Goal: Task Accomplishment & Management: Use online tool/utility

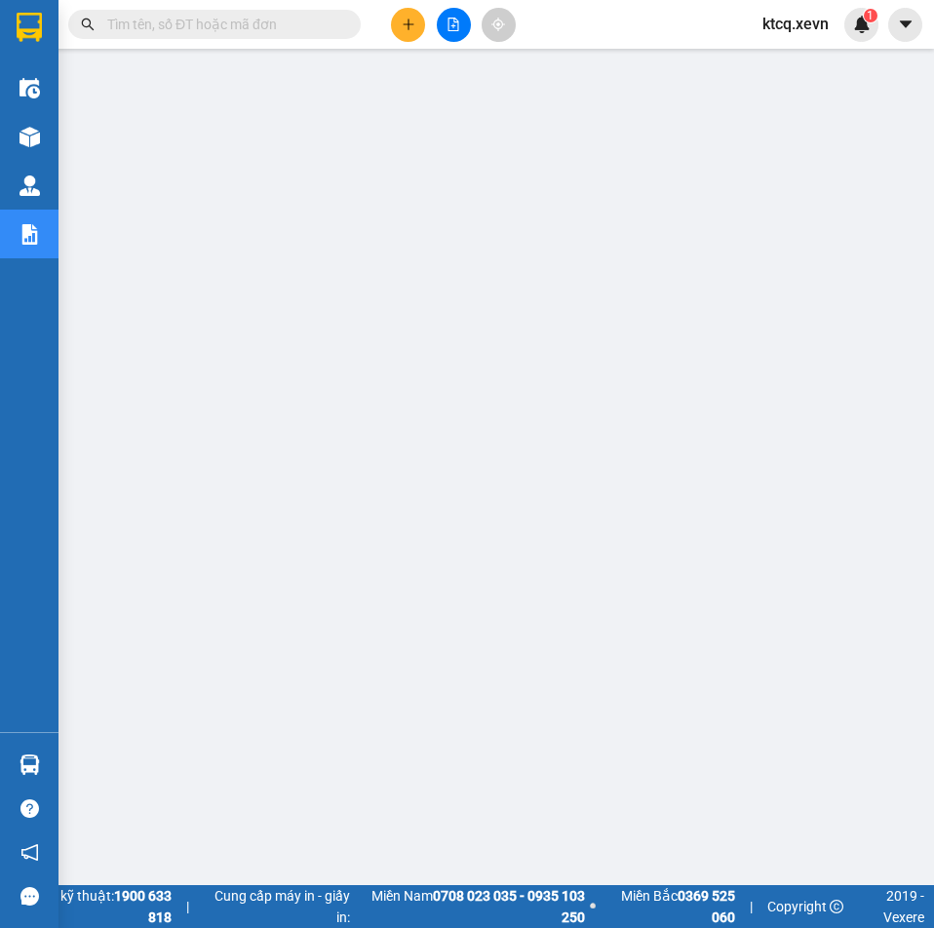
click at [244, 20] on input "text" at bounding box center [222, 24] width 230 height 21
paste input "VPTB1009250180"
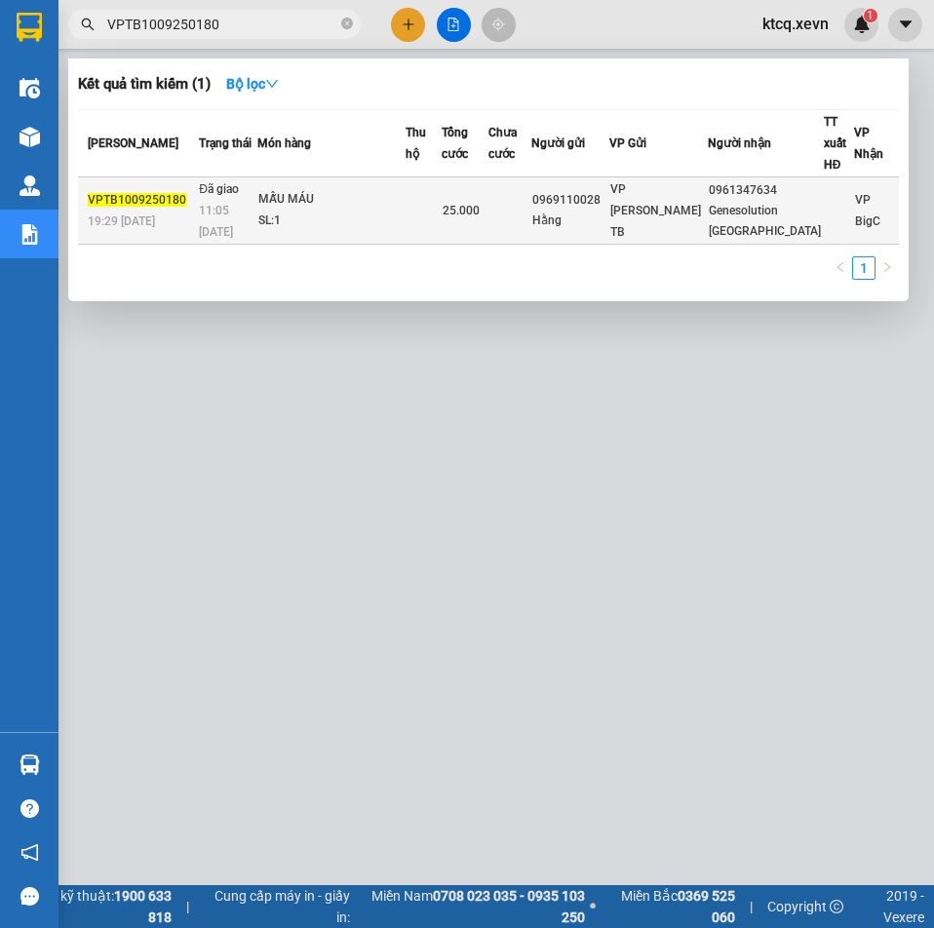
type input "VPTB1009250180"
click at [356, 208] on div "MẪU MÁU" at bounding box center [331, 199] width 146 height 21
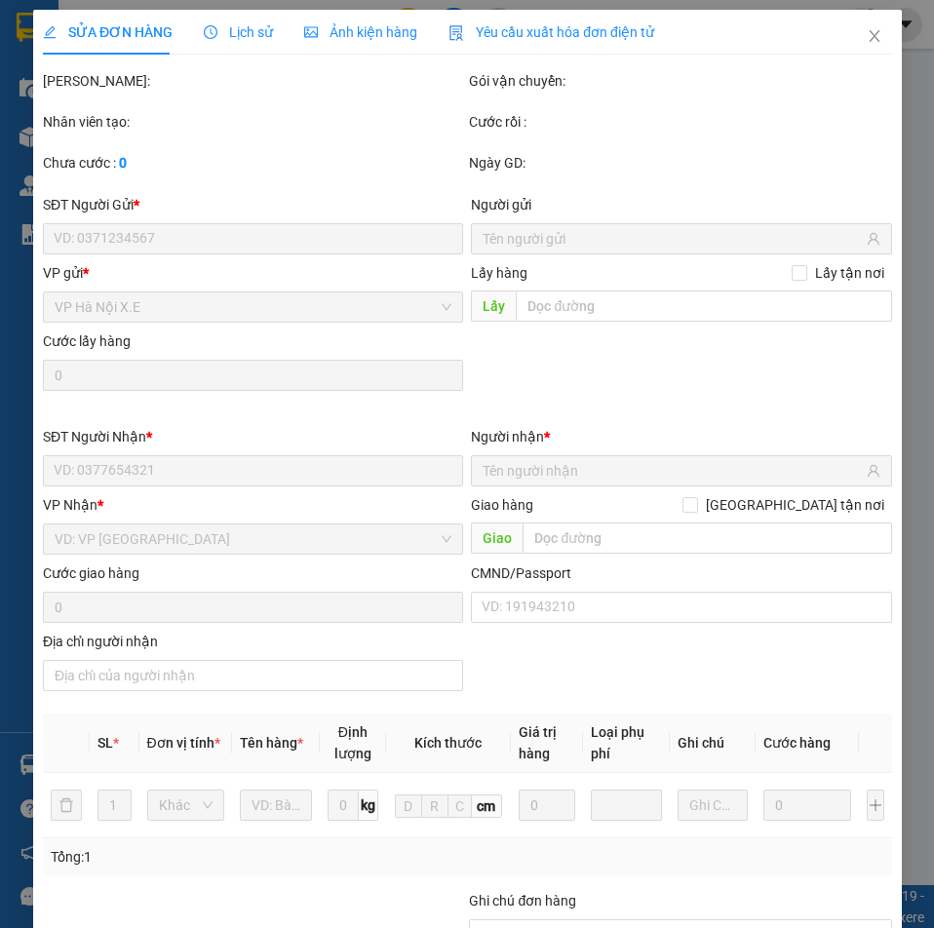
type input "0969110028"
type input "Hằng"
type input "0961347634"
type input "Genesolution Ha Nội"
type input "1"
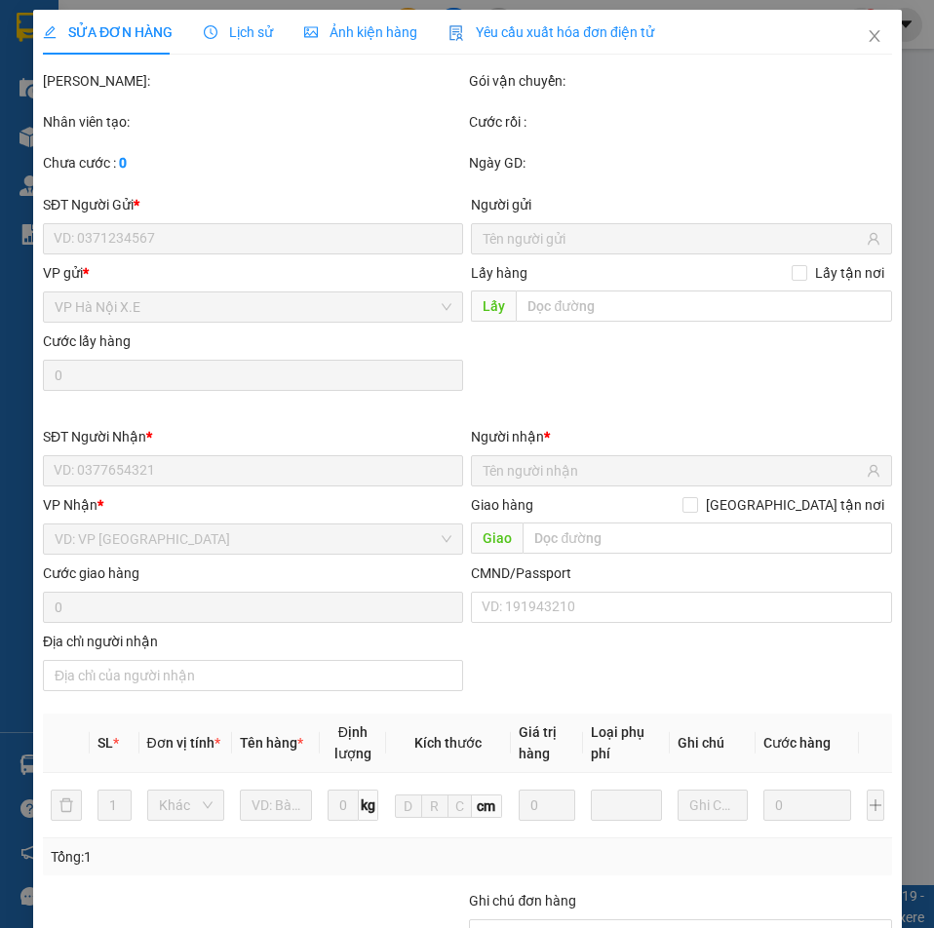
type input "25.000"
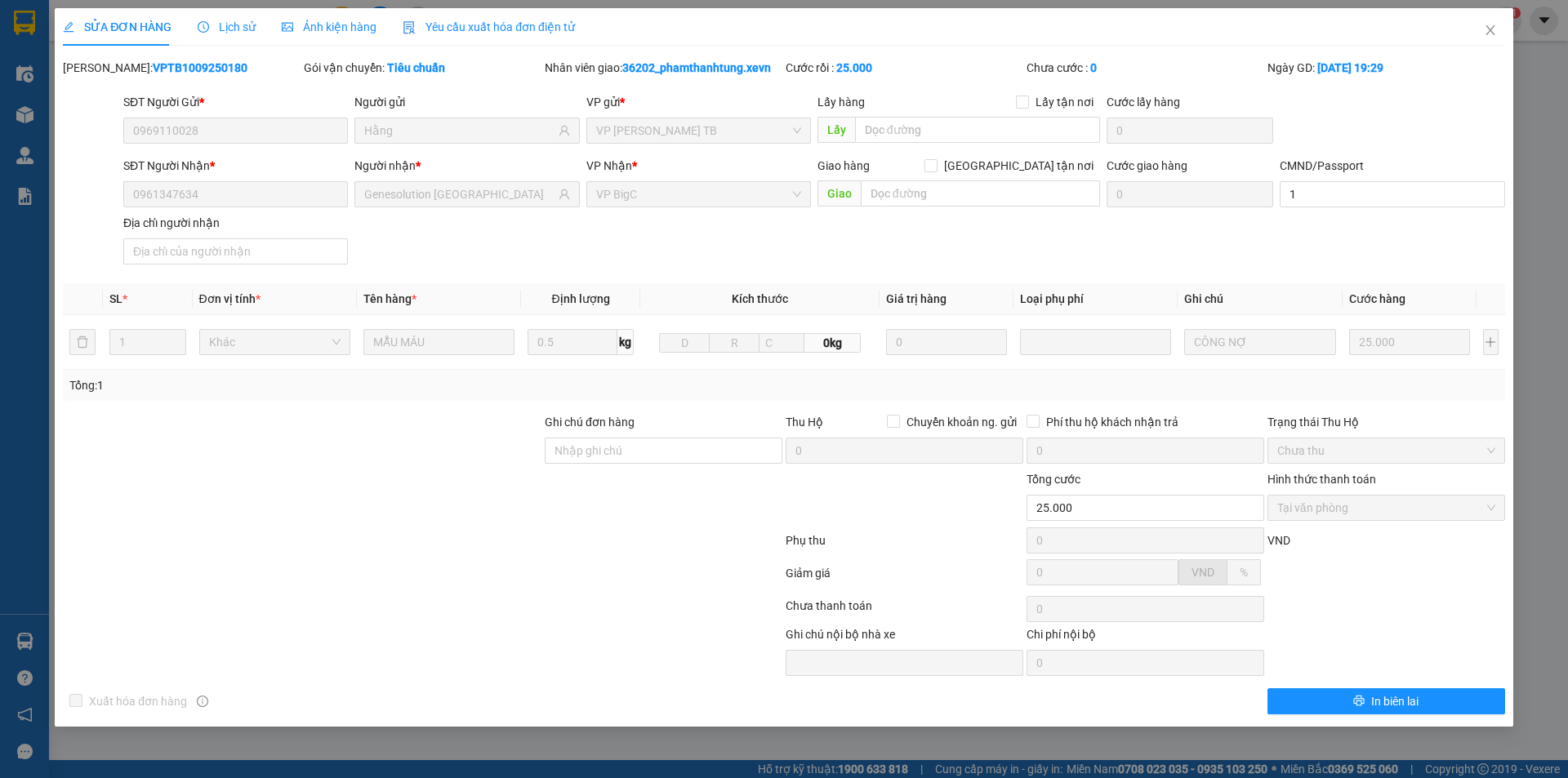
click at [228, 29] on span "Lịch sử" at bounding box center [226, 27] width 58 height 13
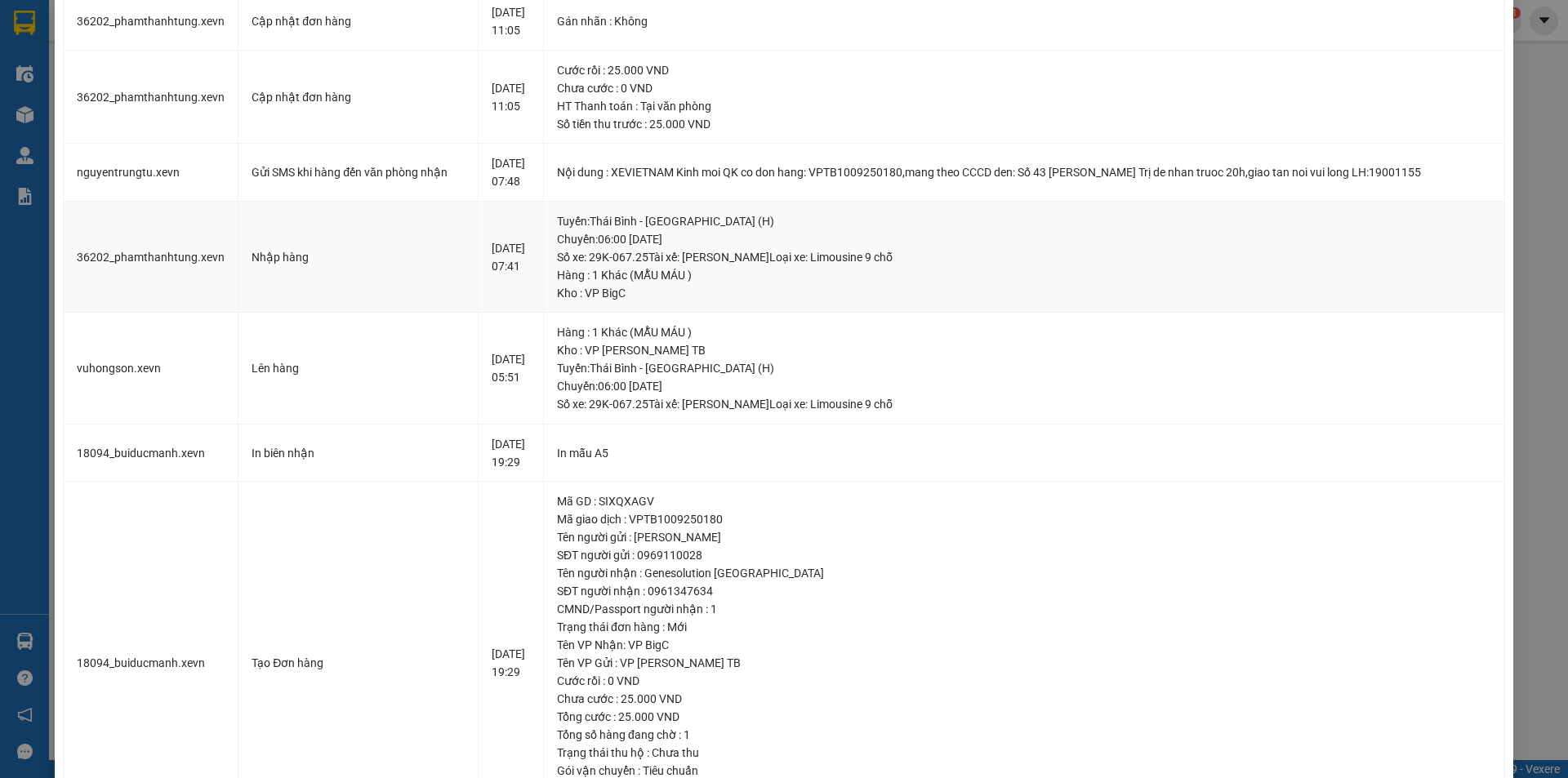
scroll to position [343, 0]
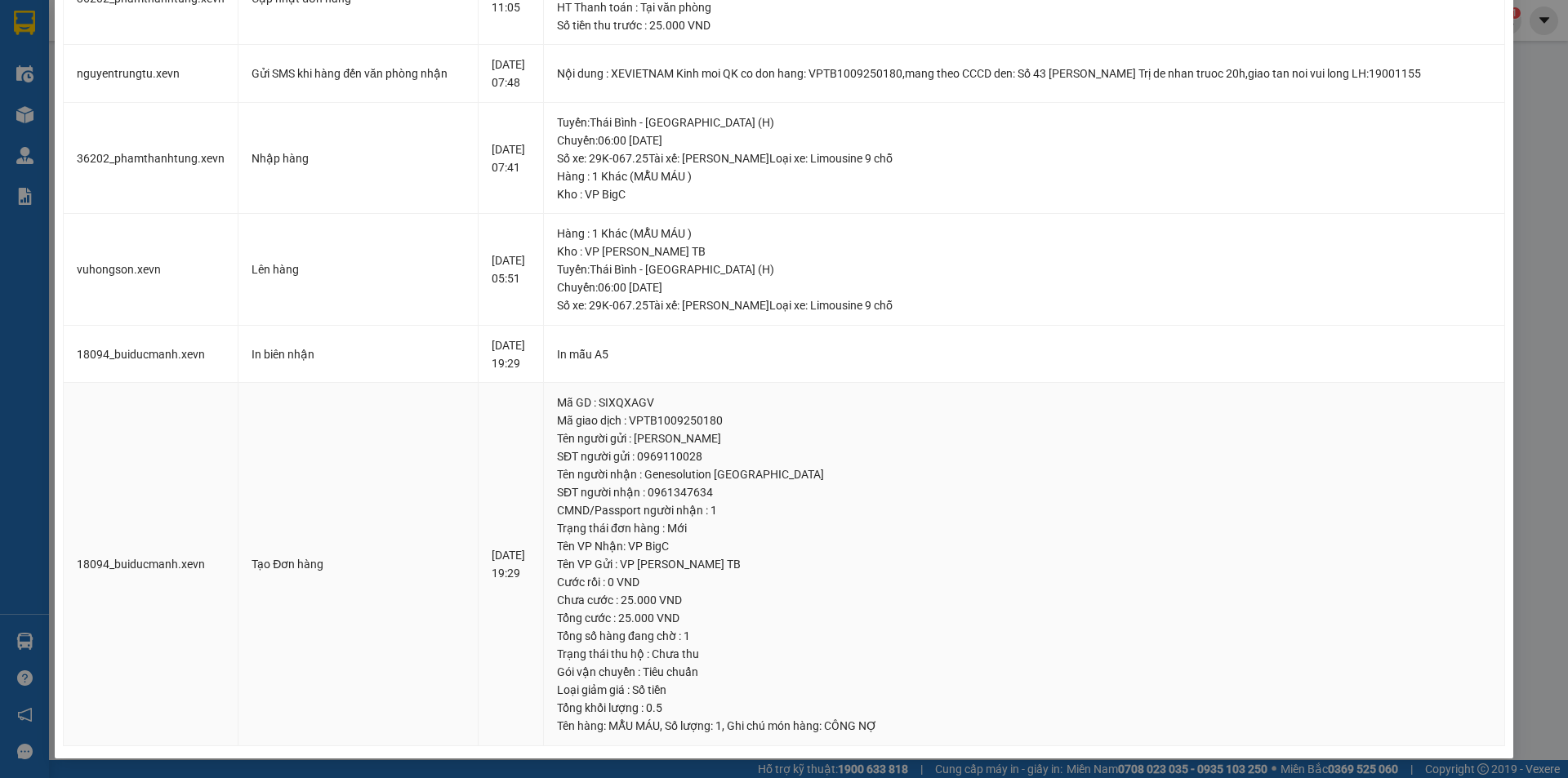
click at [224, 469] on td "18094_buiducmanh.xevn" at bounding box center [151, 564] width 175 height 363
click at [781, 18] on div "Số tiền thu trước : 25.000 VND" at bounding box center [1024, 24] width 934 height 18
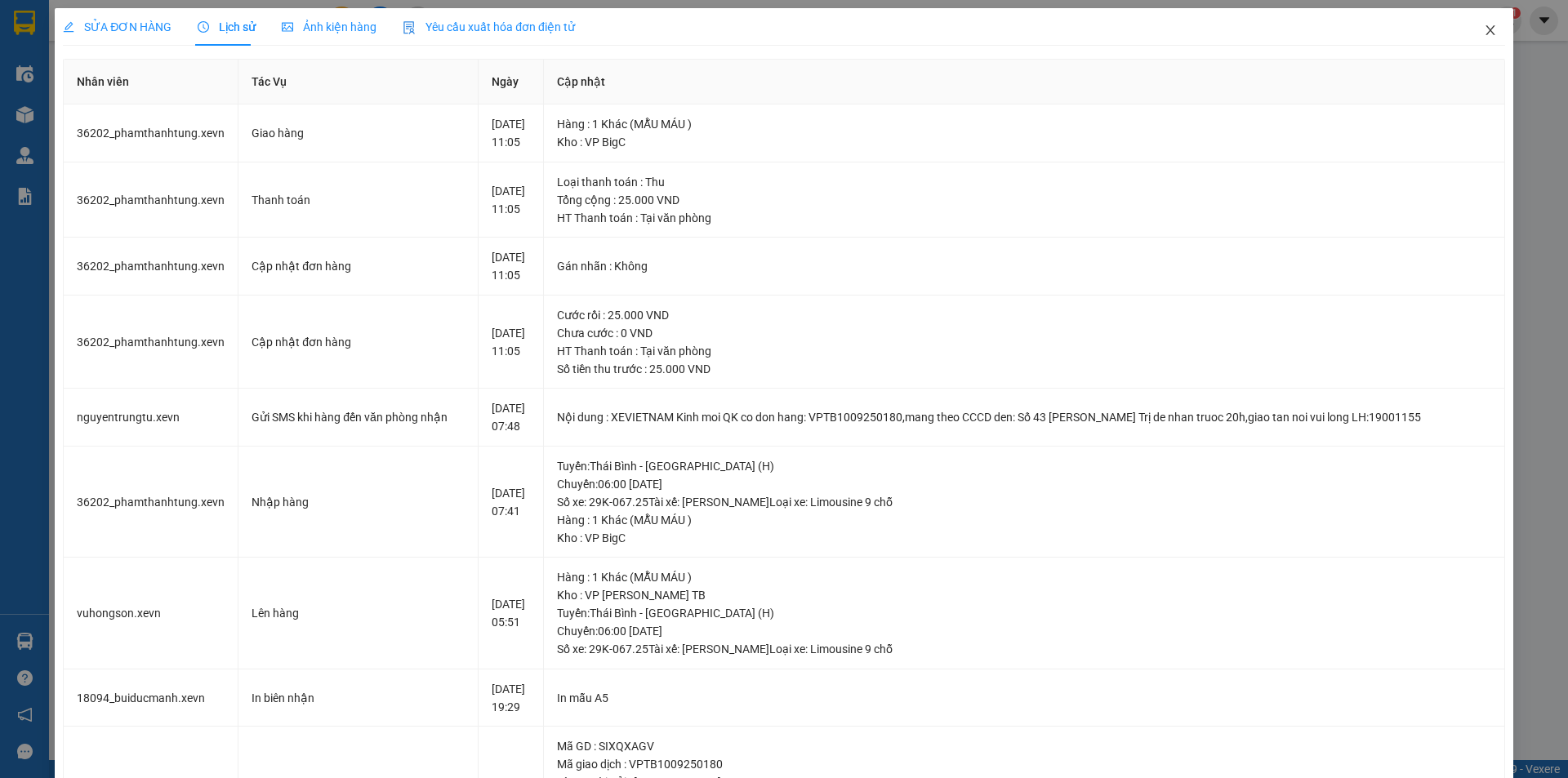
click at [781, 29] on icon "close" at bounding box center [1490, 30] width 13 height 13
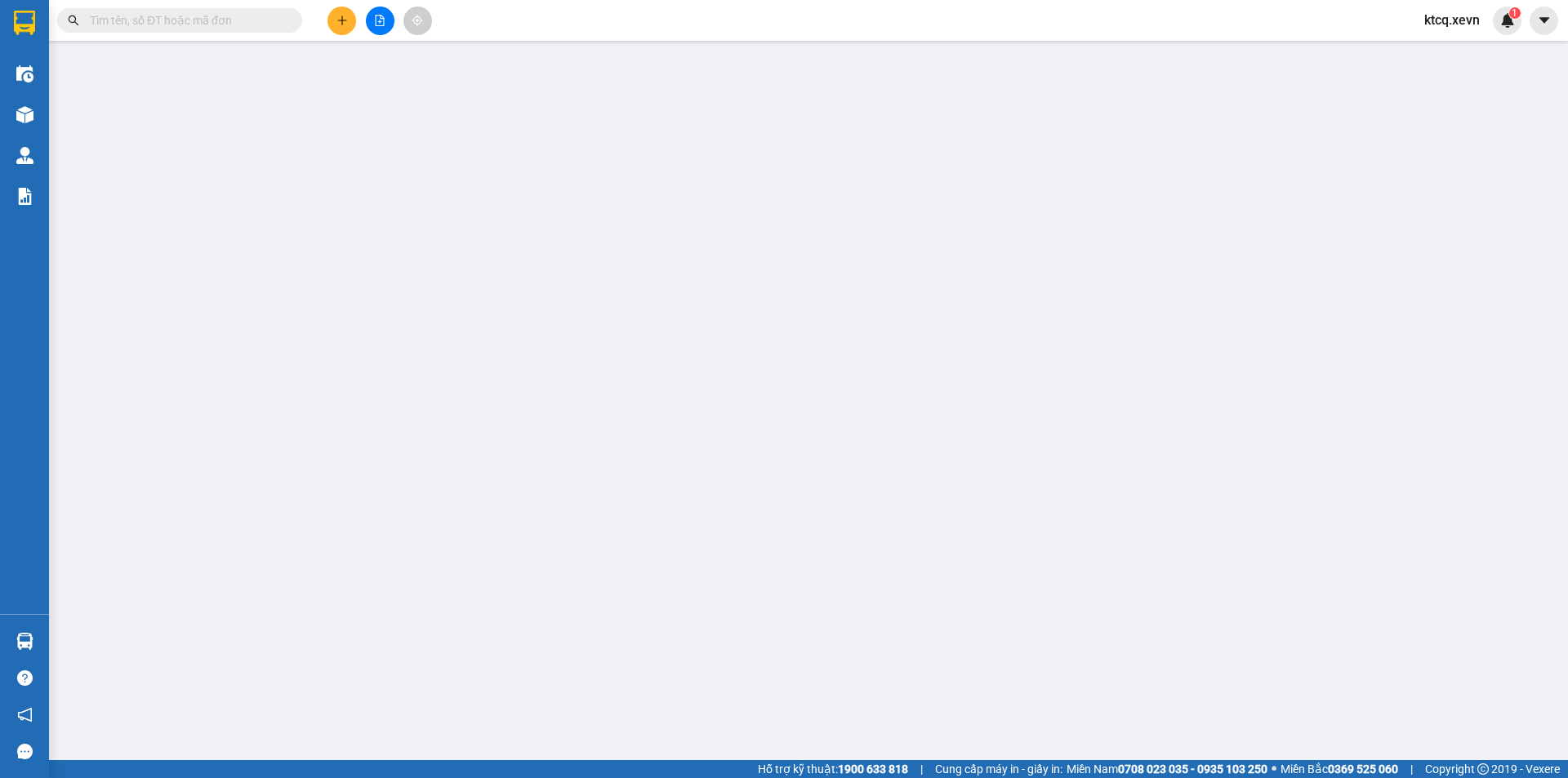
click at [227, 18] on input "text" at bounding box center [186, 20] width 193 height 18
paste input "HNXE1108250001"
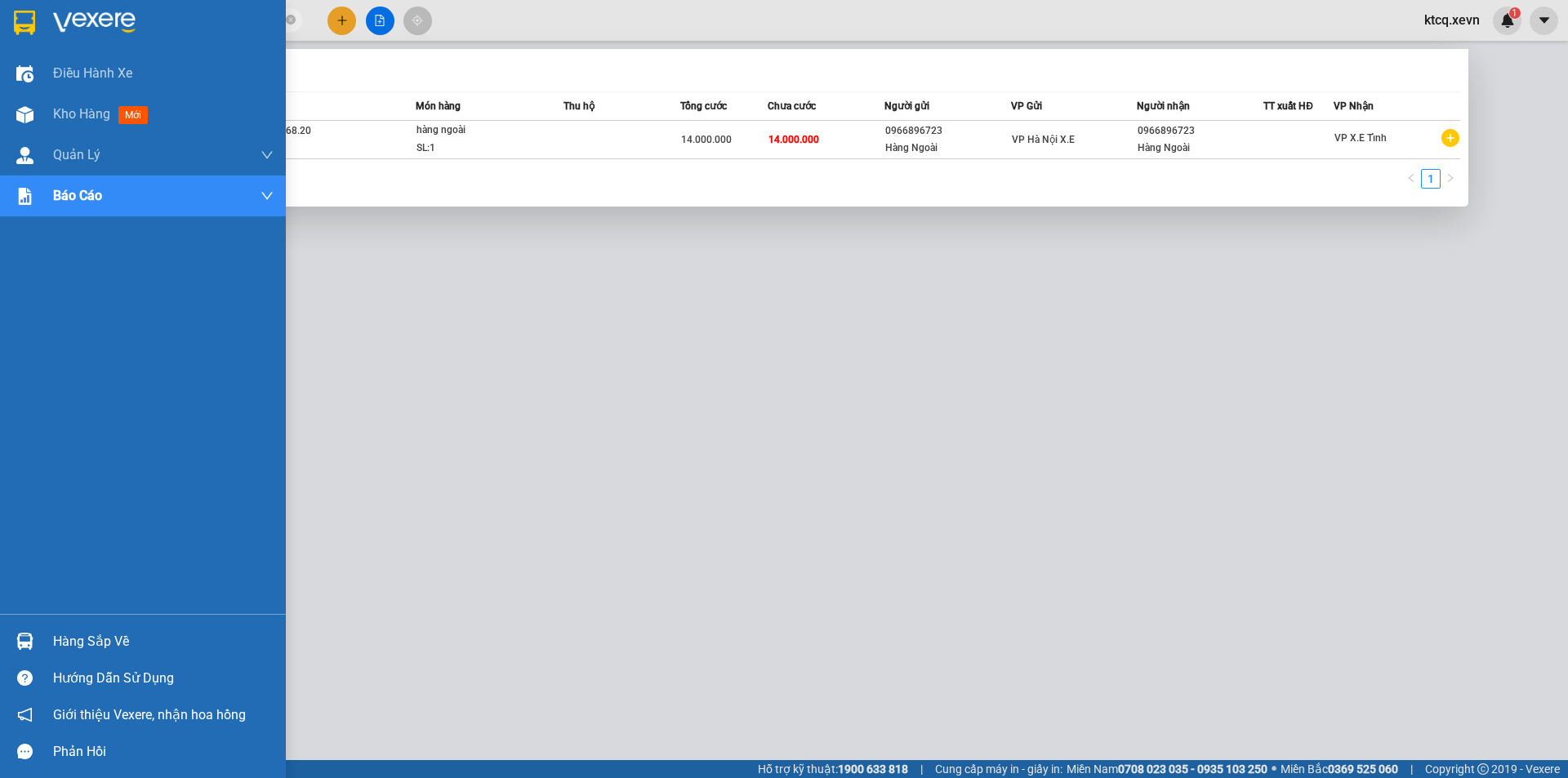
drag, startPoint x: 225, startPoint y: 23, endPoint x: 13, endPoint y: 14, distance: 212.2
click at [13, 14] on section "Kết quả tìm kiếm ( 1 ) Bộ lọc Mã ĐH Trạng thái Món hàng Thu hộ Tổng cước Chưa c…" at bounding box center [784, 389] width 1568 height 778
paste input "VPT0509250003"
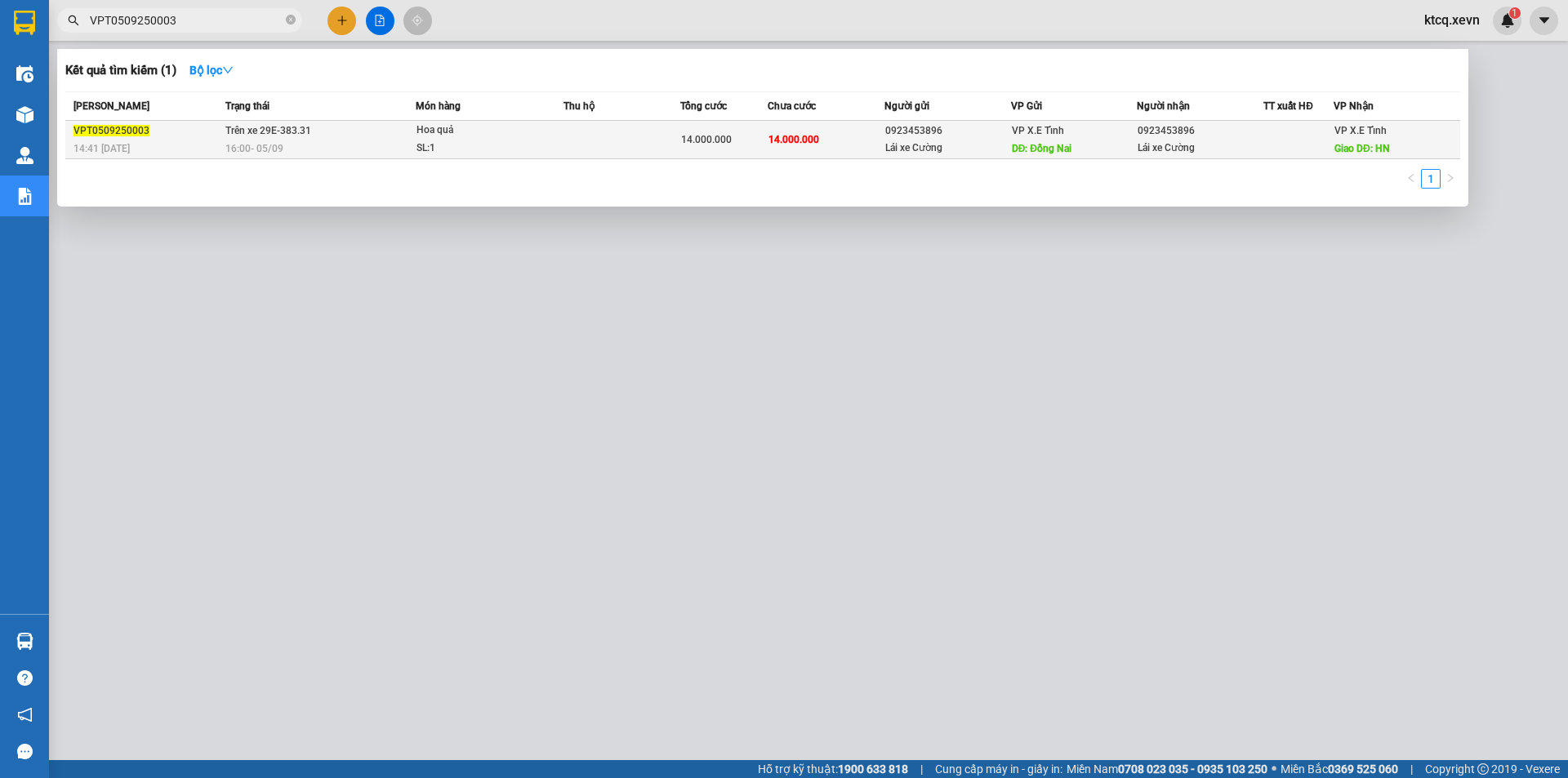
type input "VPT0509250003"
click at [515, 139] on div "Hoa quả" at bounding box center [477, 130] width 122 height 18
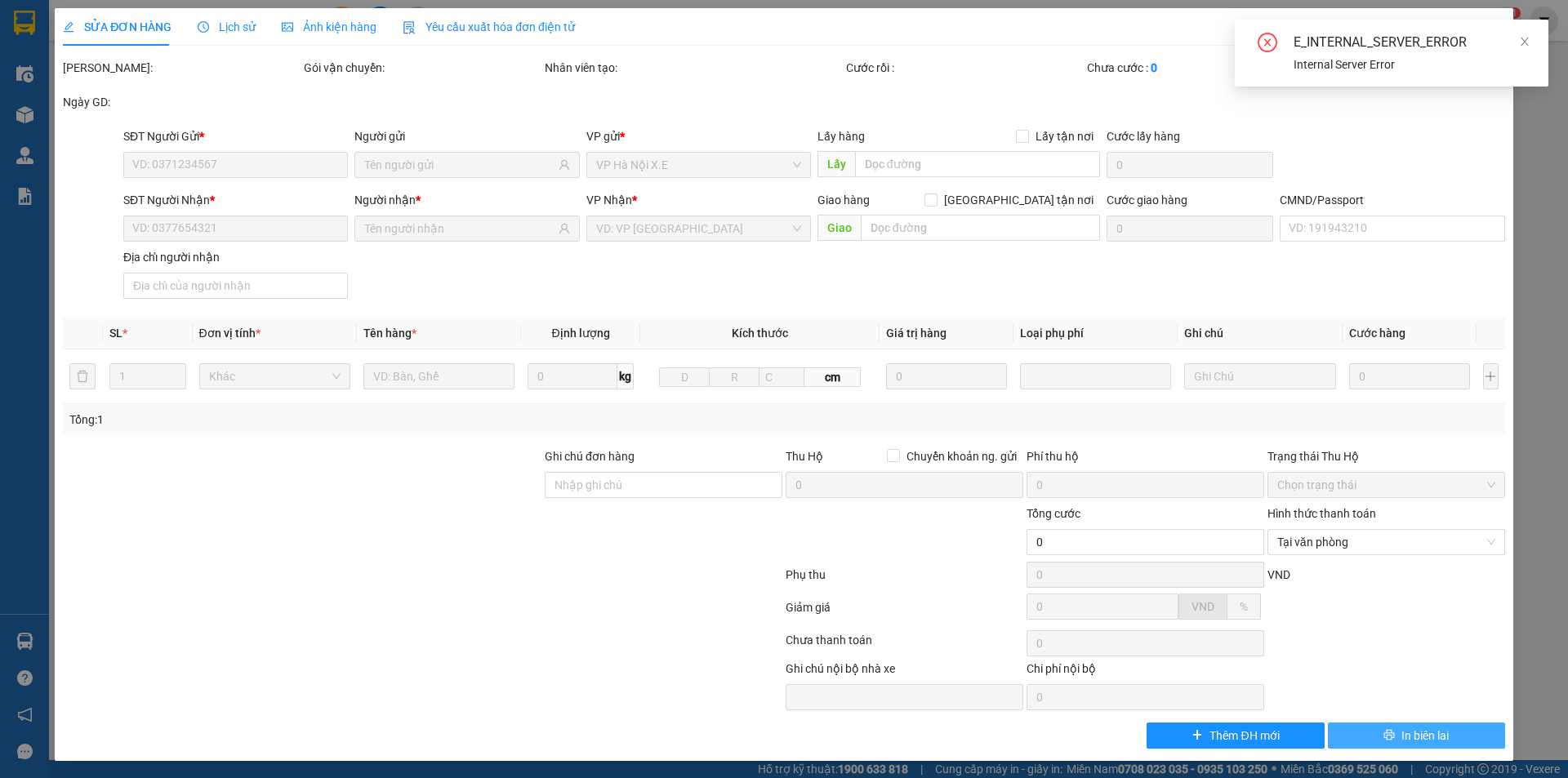
click at [1401, 733] on span "In biên lai" at bounding box center [1425, 735] width 48 height 18
type input "0"
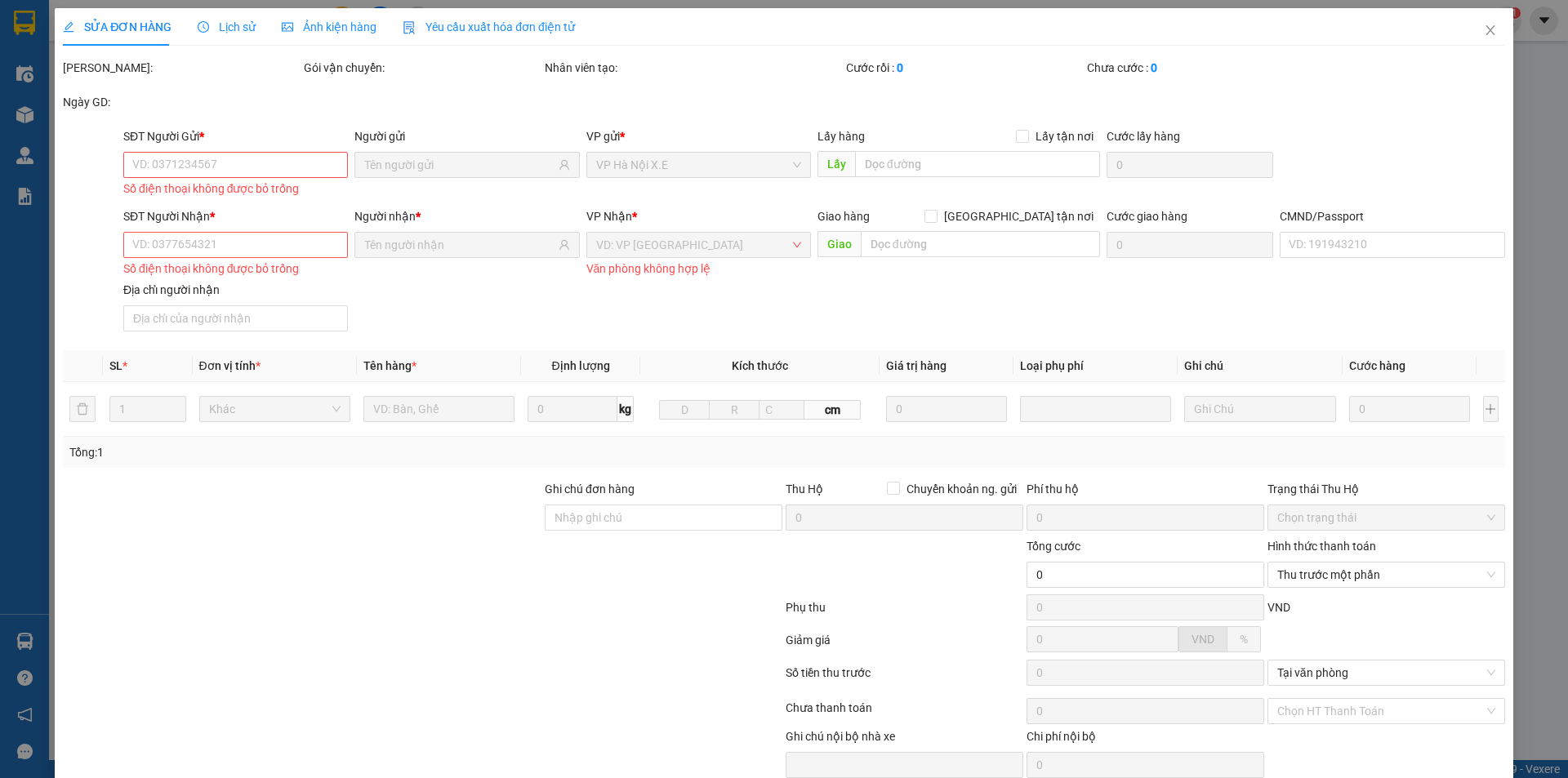
scroll to position [70, 0]
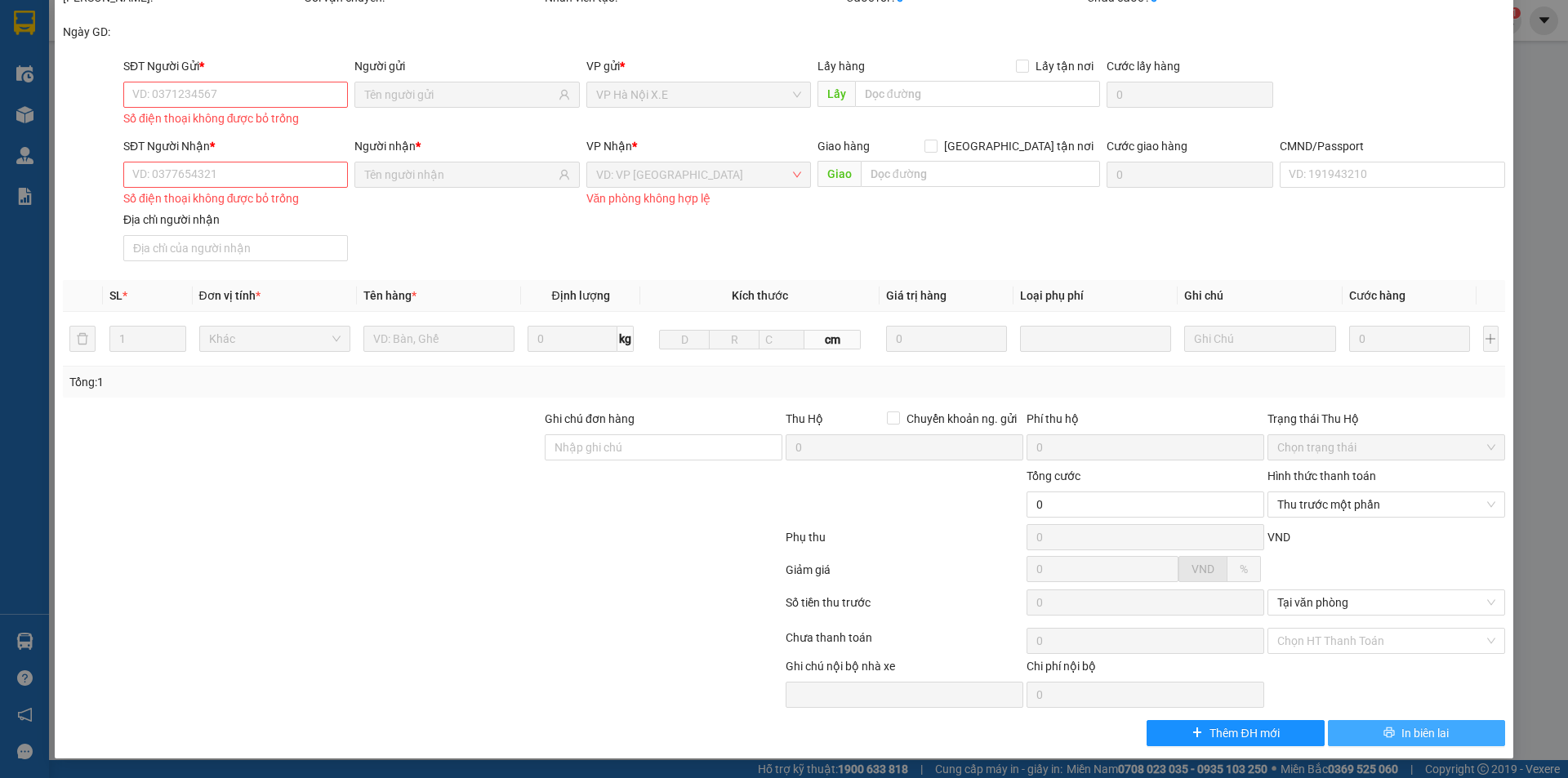
click at [1401, 732] on span "In biên lai" at bounding box center [1425, 733] width 48 height 18
click at [1401, 737] on span "In biên lai" at bounding box center [1425, 733] width 48 height 18
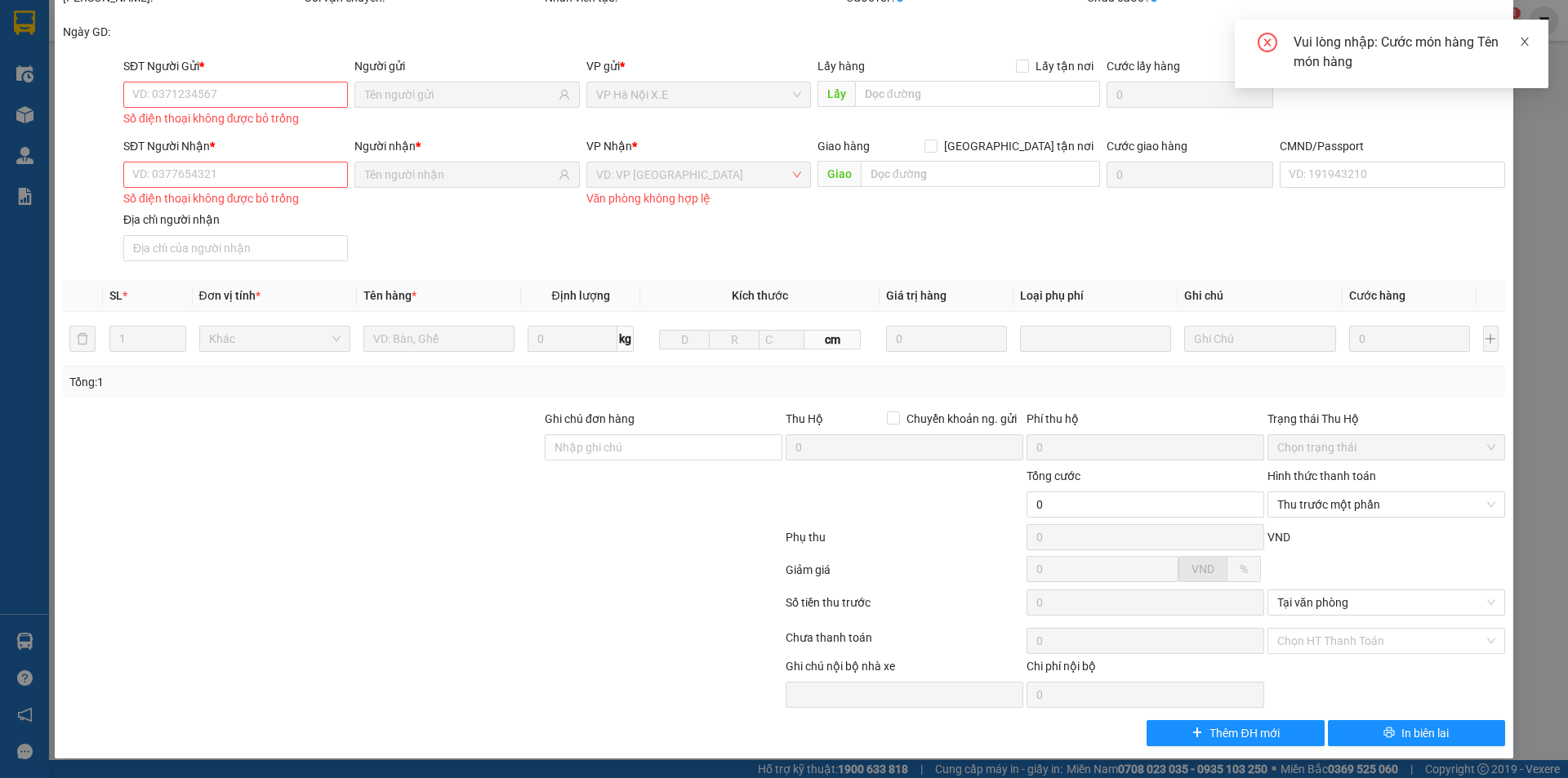
click at [1528, 43] on icon "close" at bounding box center [1524, 42] width 12 height 12
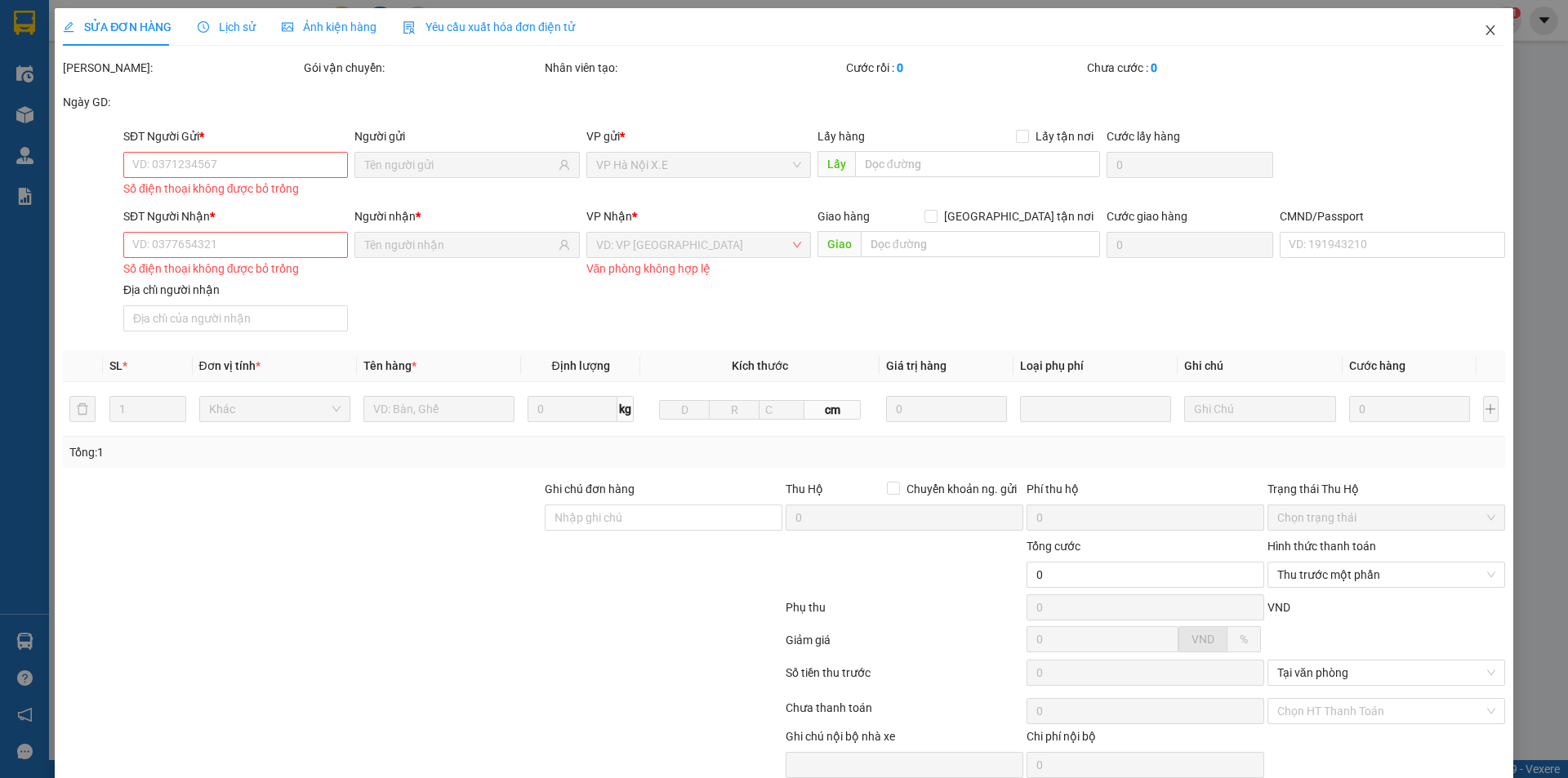
click at [1483, 28] on icon "close" at bounding box center [1490, 30] width 13 height 13
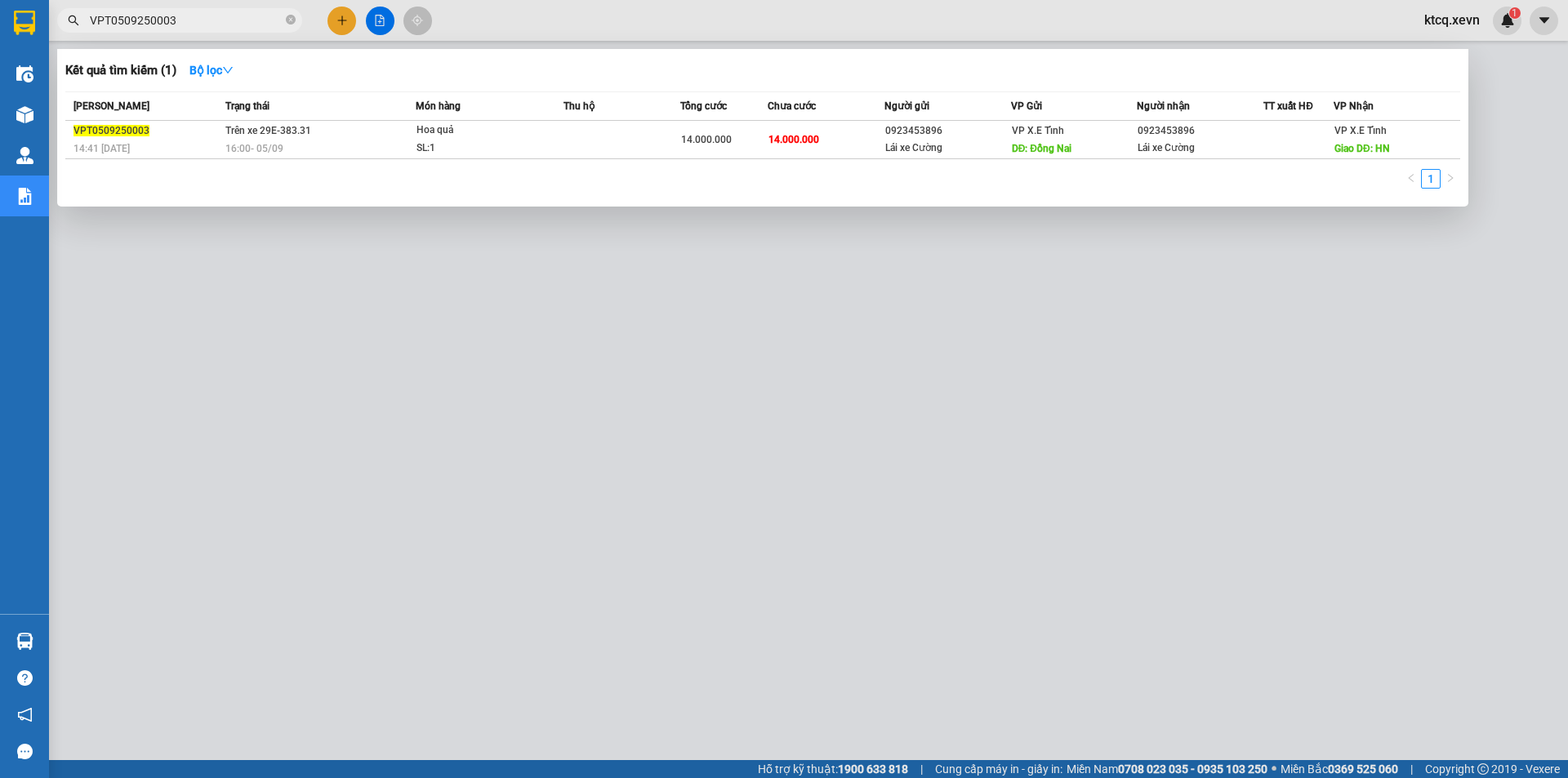
click at [183, 19] on input "VPT0509250003" at bounding box center [186, 20] width 193 height 18
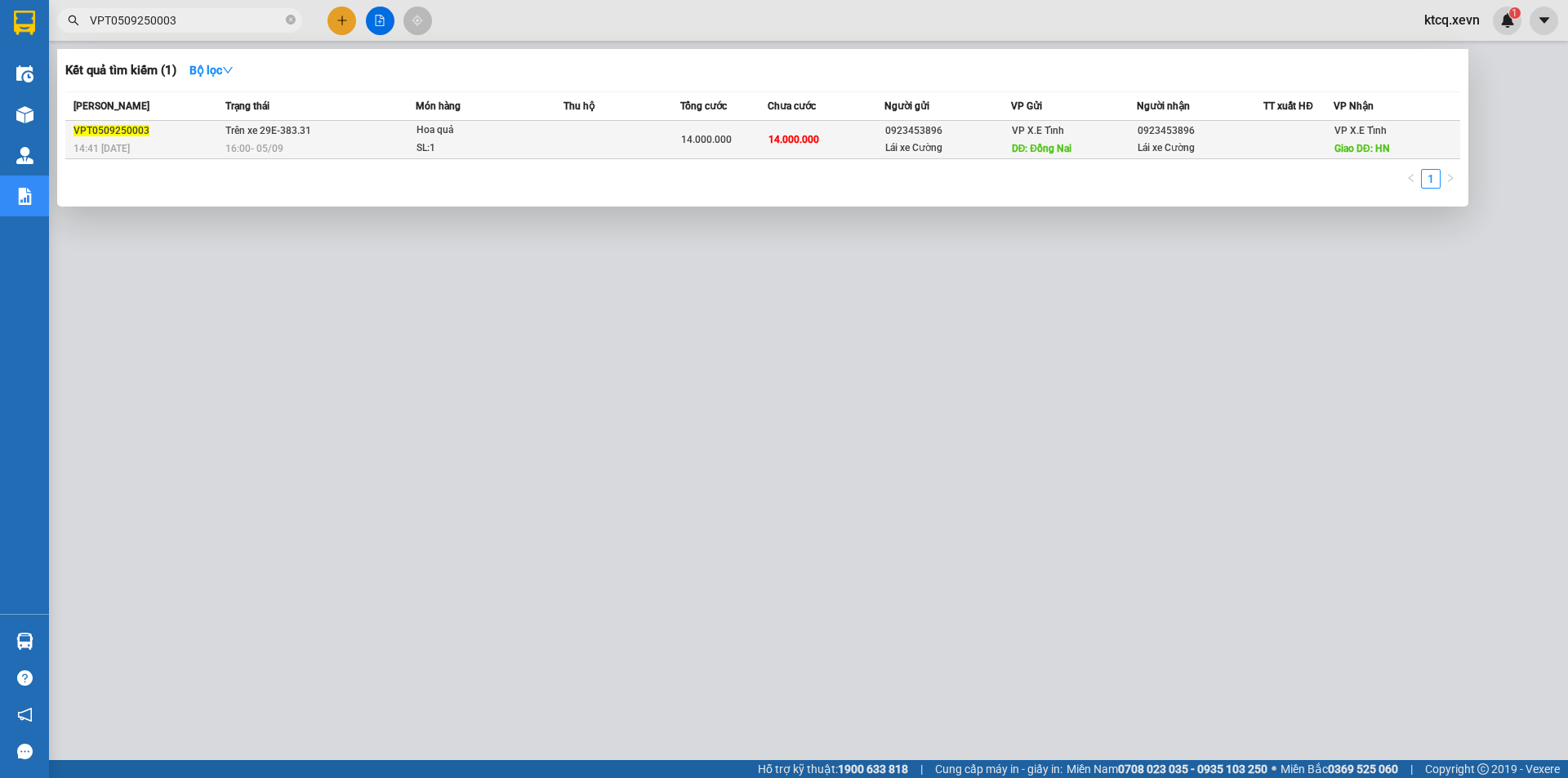
click at [392, 157] on div "16:00 [DATE]" at bounding box center [320, 148] width 189 height 18
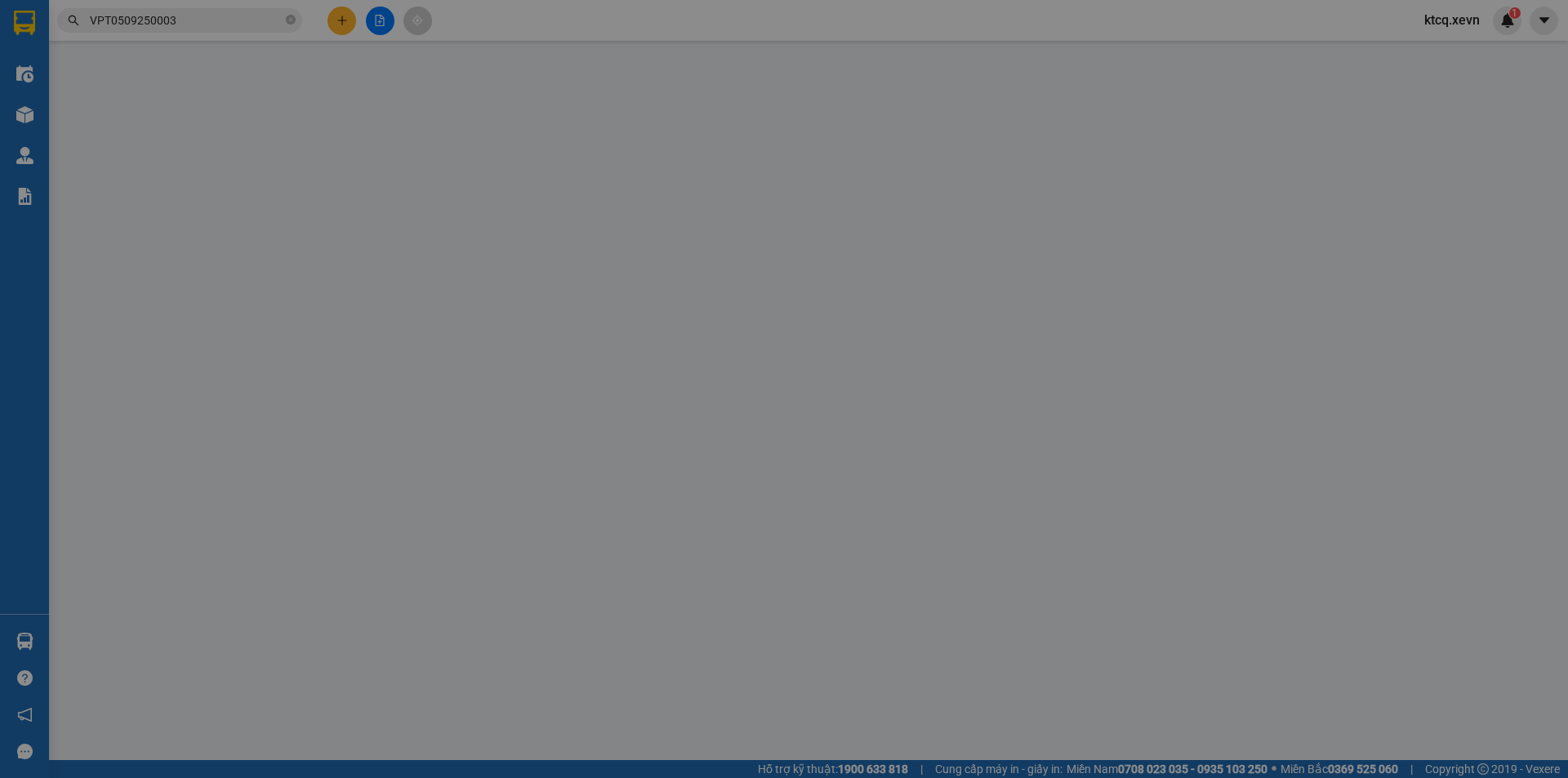
type input "0923453896"
type input "Lái xe Cường"
type input "Đồng Nai"
type input "0923453896"
type input "Lái xe Cường"
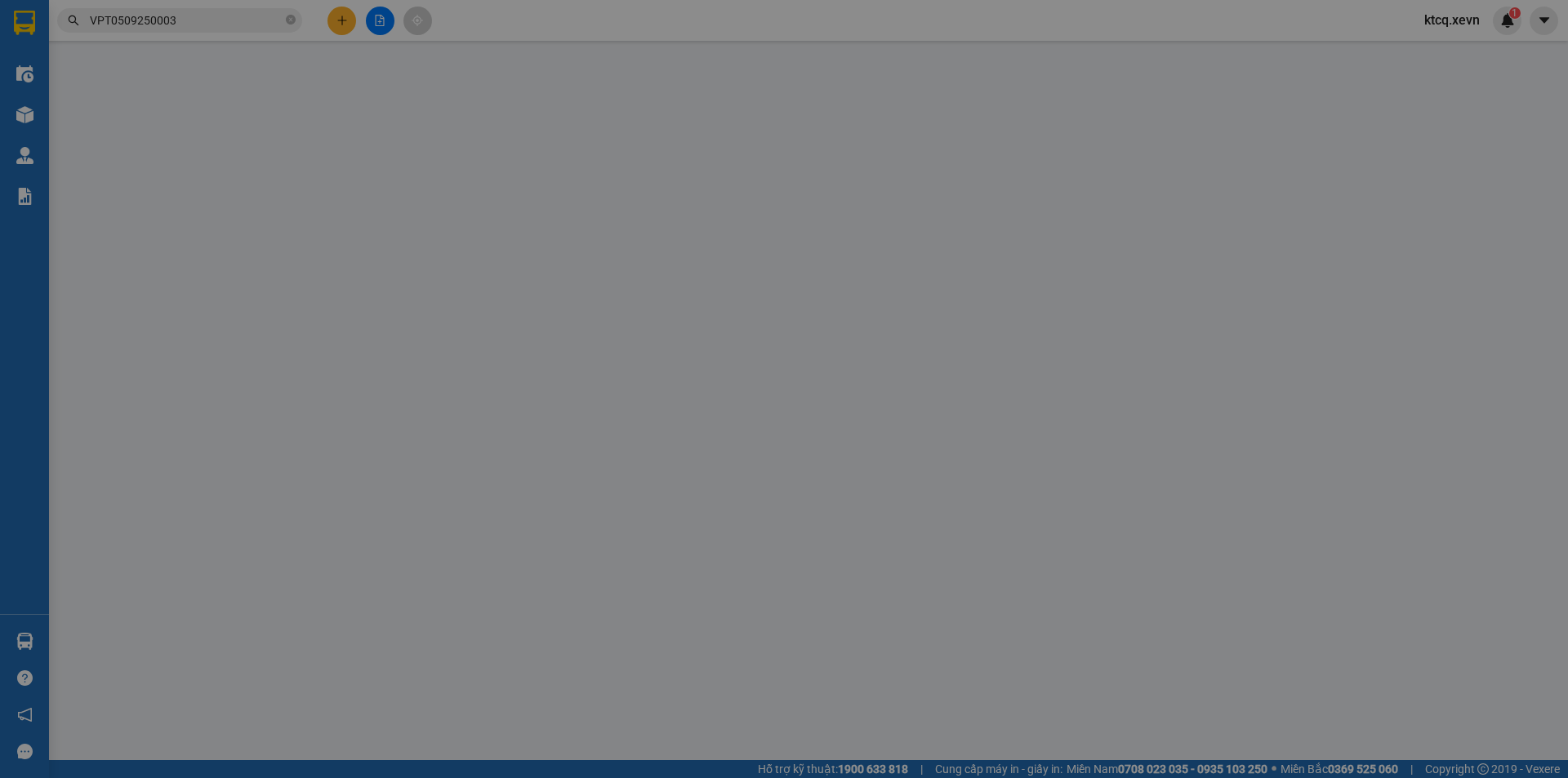
type input "HN"
type input "14.000.000"
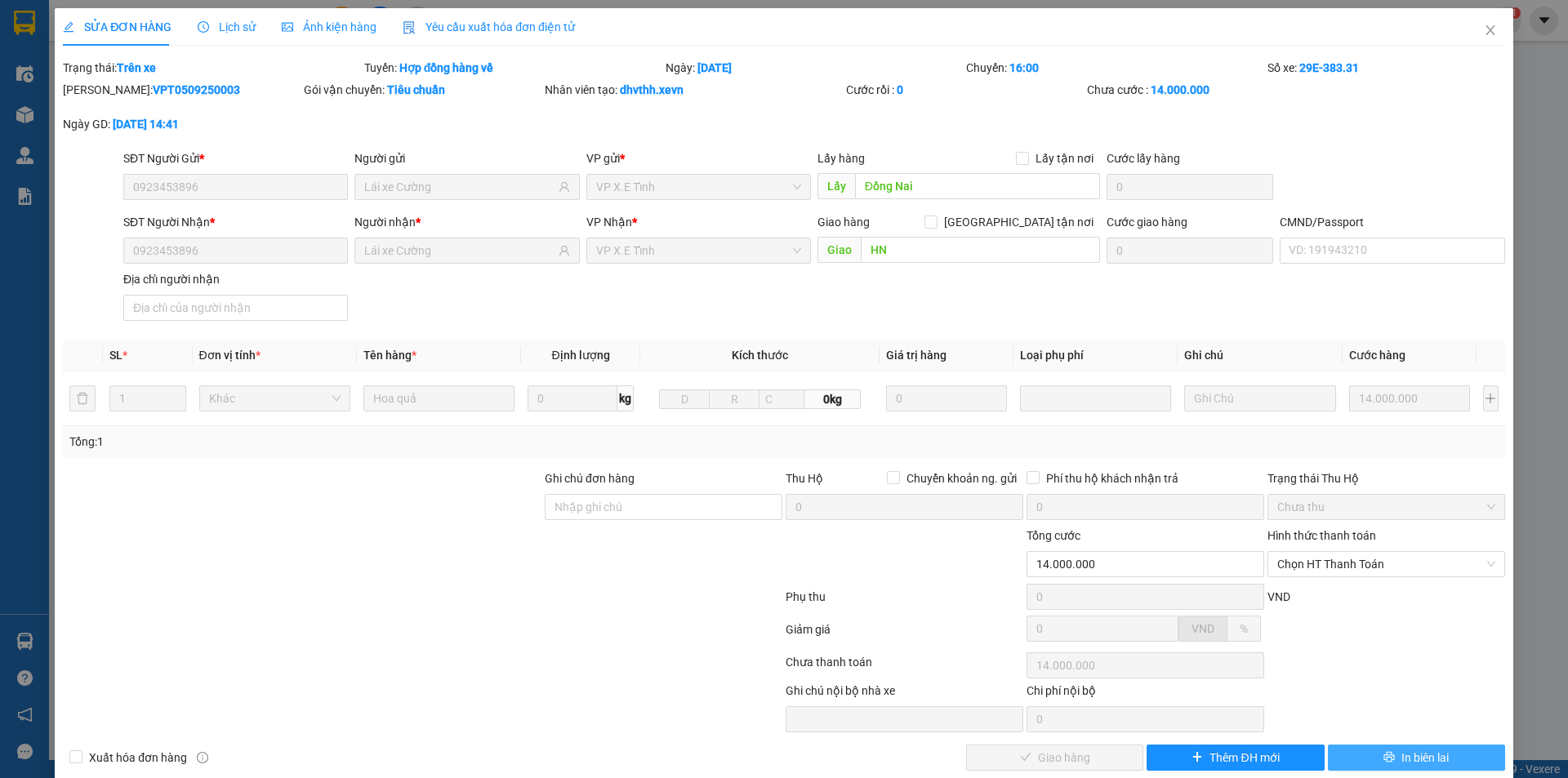
click at [1401, 750] on span "In biên lai" at bounding box center [1425, 757] width 48 height 18
